Goal: Navigation & Orientation: Understand site structure

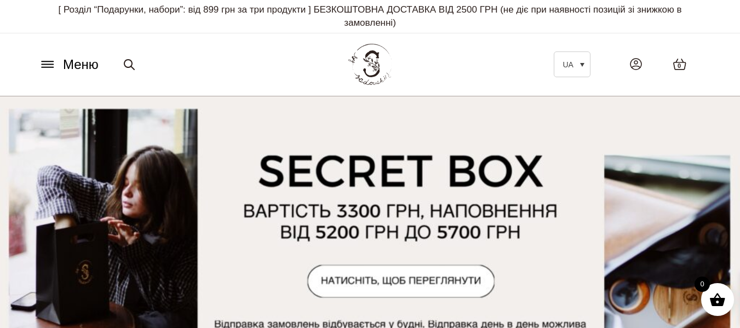
click at [45, 60] on icon at bounding box center [48, 65] width 18 height 12
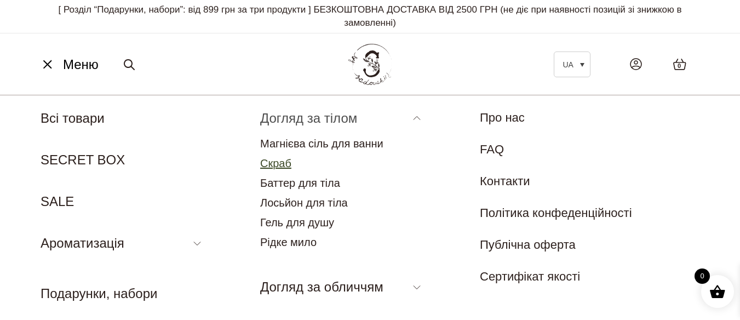
click at [272, 167] on link "Скраб" at bounding box center [275, 163] width 31 height 12
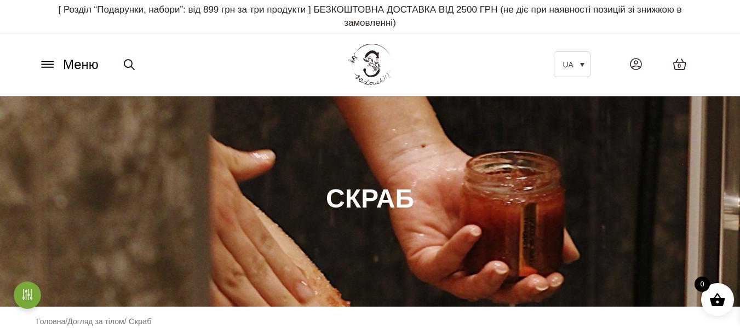
click at [49, 74] on button "Меню" at bounding box center [69, 64] width 66 height 21
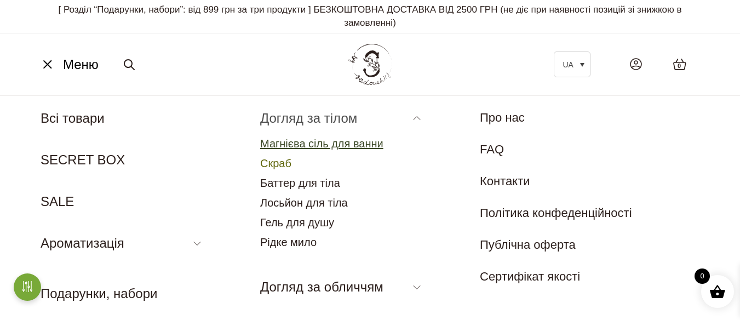
click at [301, 144] on link "Магнієва сіль для ванни" at bounding box center [321, 144] width 123 height 12
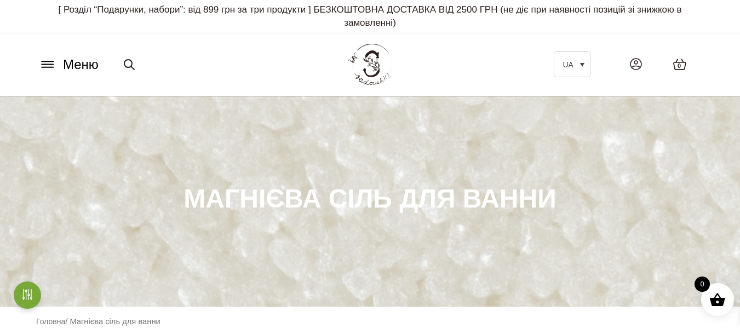
click at [52, 62] on icon at bounding box center [48, 65] width 18 height 12
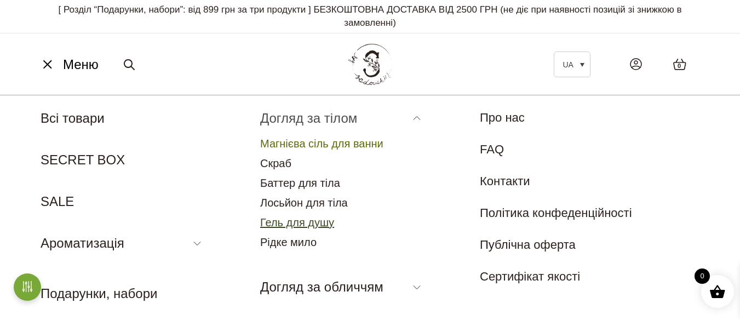
click at [314, 226] on link "Гель для душу" at bounding box center [297, 222] width 74 height 12
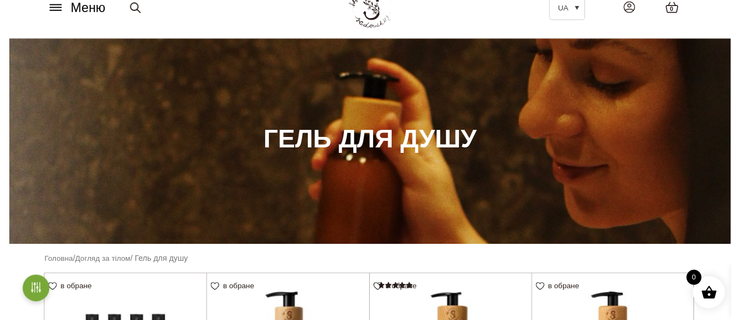
scroll to position [55, 0]
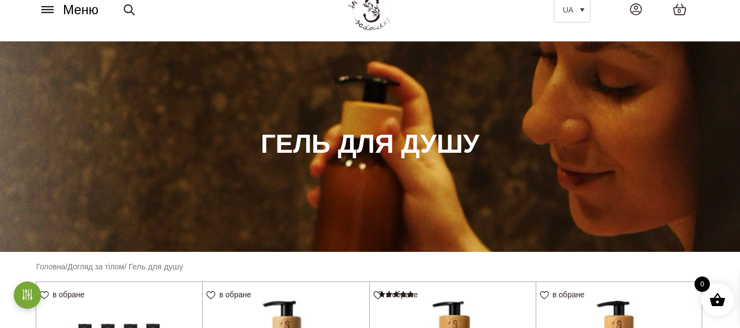
click at [42, 16] on button "Меню" at bounding box center [69, 9] width 66 height 21
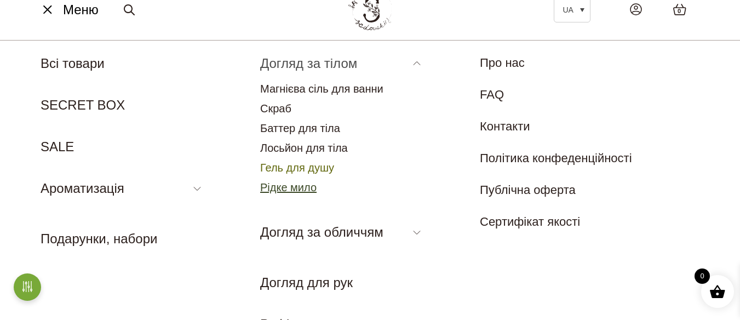
click at [291, 190] on link "Рідке мило" at bounding box center [288, 187] width 56 height 12
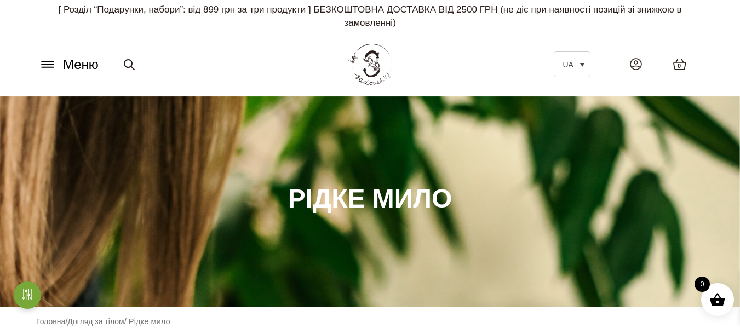
click at [40, 61] on icon at bounding box center [48, 65] width 18 height 12
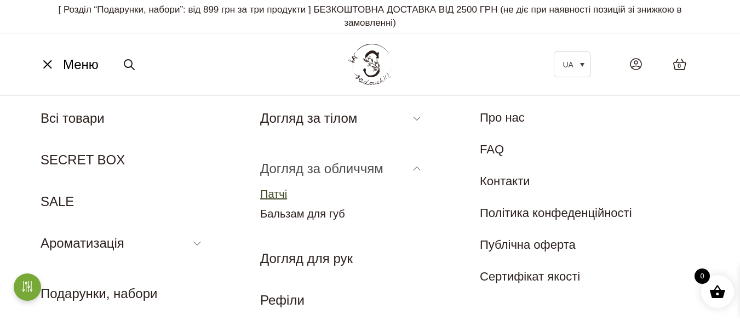
click at [272, 193] on link "Патчі" at bounding box center [273, 194] width 27 height 12
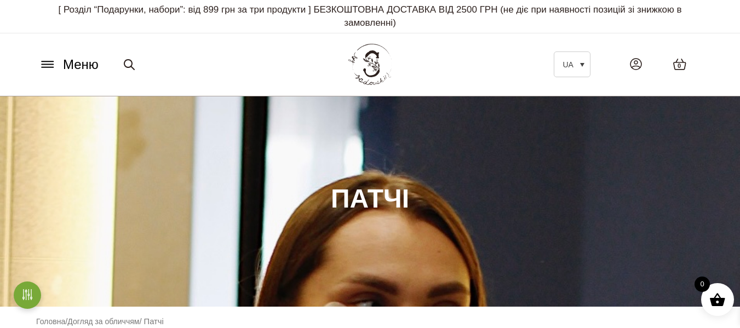
click at [51, 73] on button "Меню" at bounding box center [69, 64] width 66 height 21
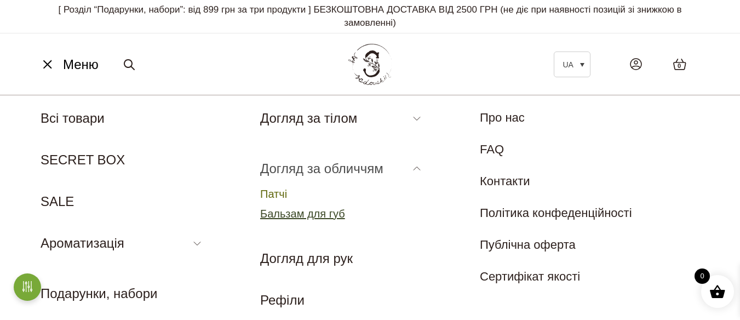
click at [339, 211] on link "Бальзам для губ" at bounding box center [302, 214] width 85 height 12
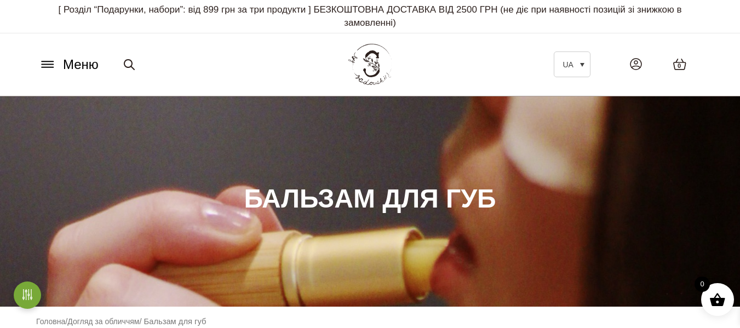
click at [57, 66] on button "Меню" at bounding box center [69, 64] width 66 height 21
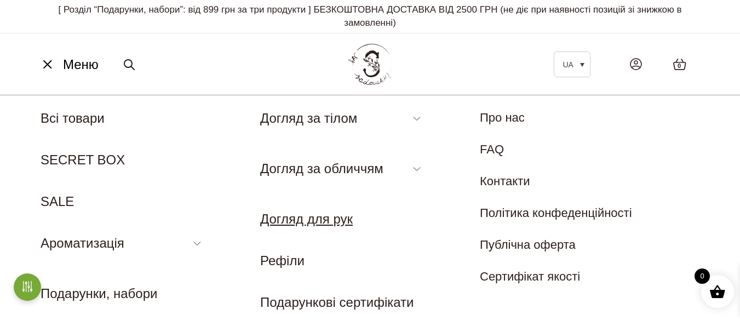
click at [313, 216] on link "Догляд для рук" at bounding box center [306, 219] width 93 height 15
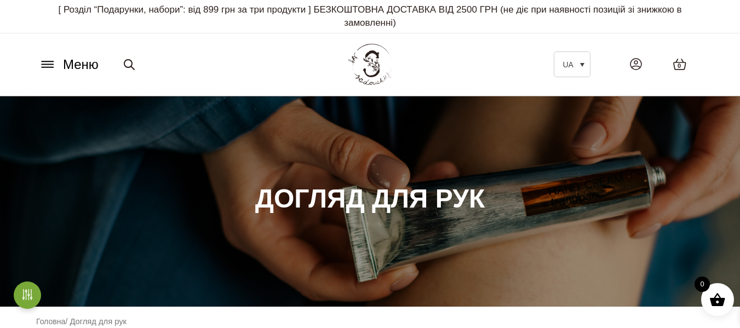
click at [43, 70] on icon at bounding box center [48, 65] width 18 height 12
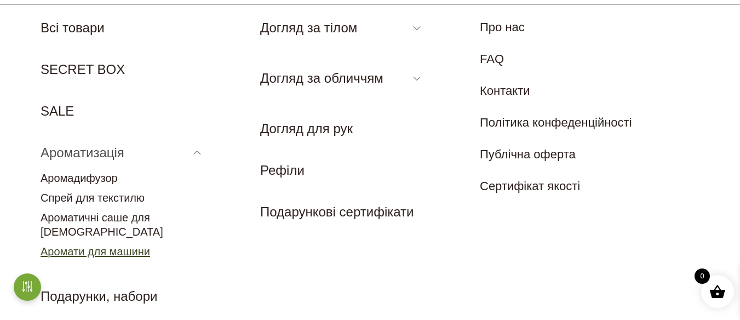
scroll to position [110, 0]
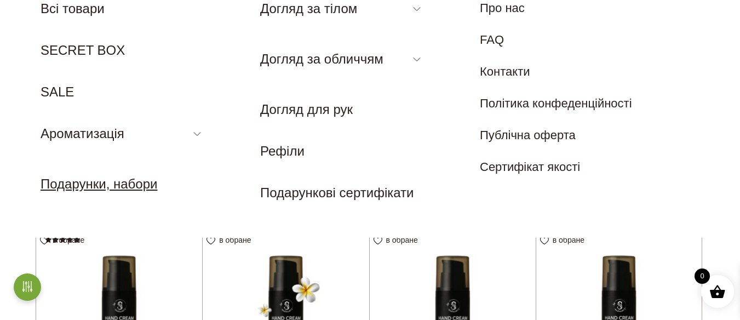
click at [75, 184] on link "Подарунки, набори" at bounding box center [99, 183] width 117 height 15
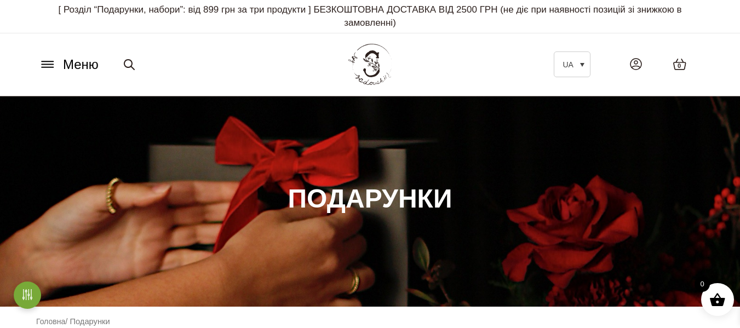
click at [47, 61] on icon at bounding box center [48, 61] width 12 height 0
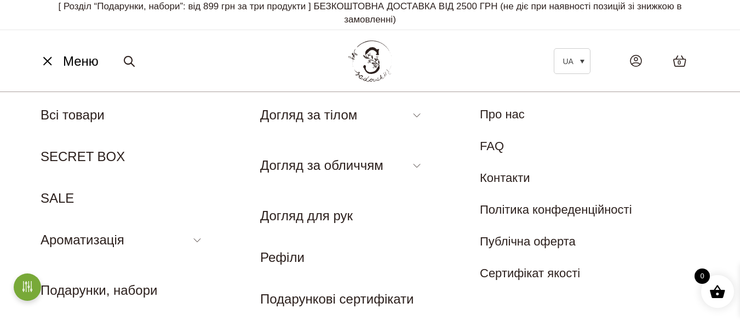
scroll to position [164, 0]
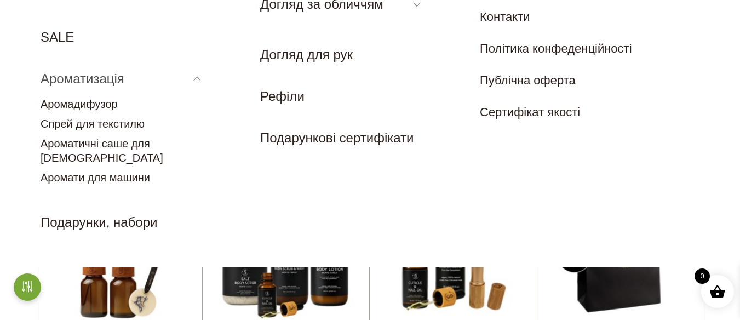
click at [101, 80] on link "Ароматизація" at bounding box center [83, 78] width 84 height 15
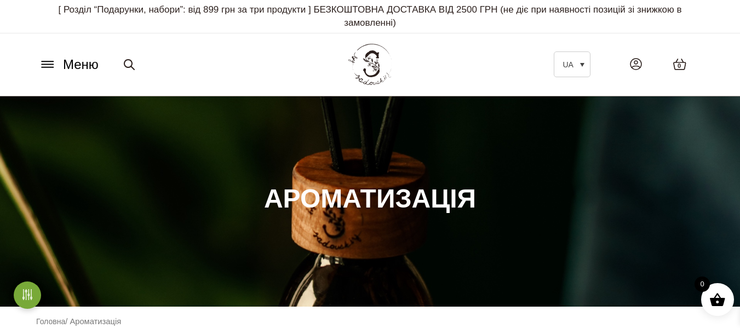
click at [48, 70] on icon at bounding box center [48, 65] width 18 height 12
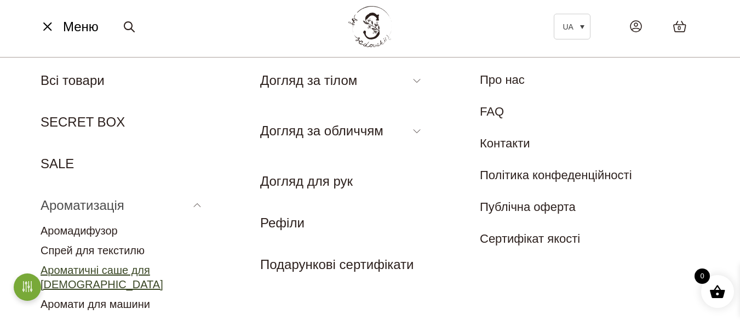
scroll to position [55, 0]
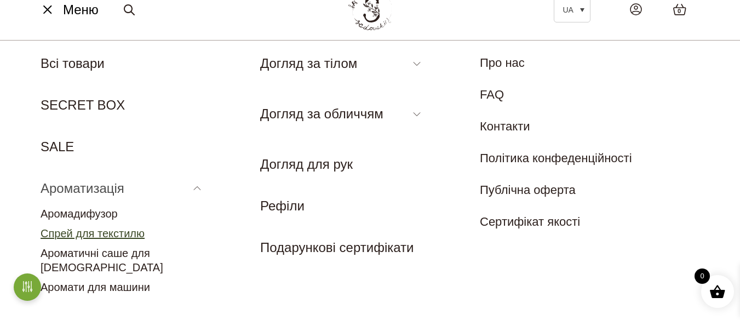
click at [140, 236] on link "Спрей для текстилю" at bounding box center [93, 233] width 104 height 12
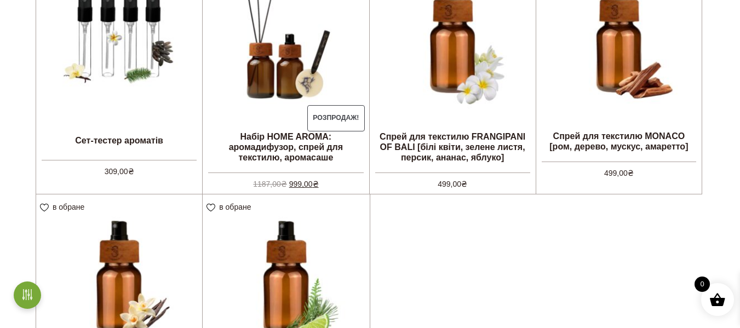
scroll to position [329, 0]
